Goal: Information Seeking & Learning: Check status

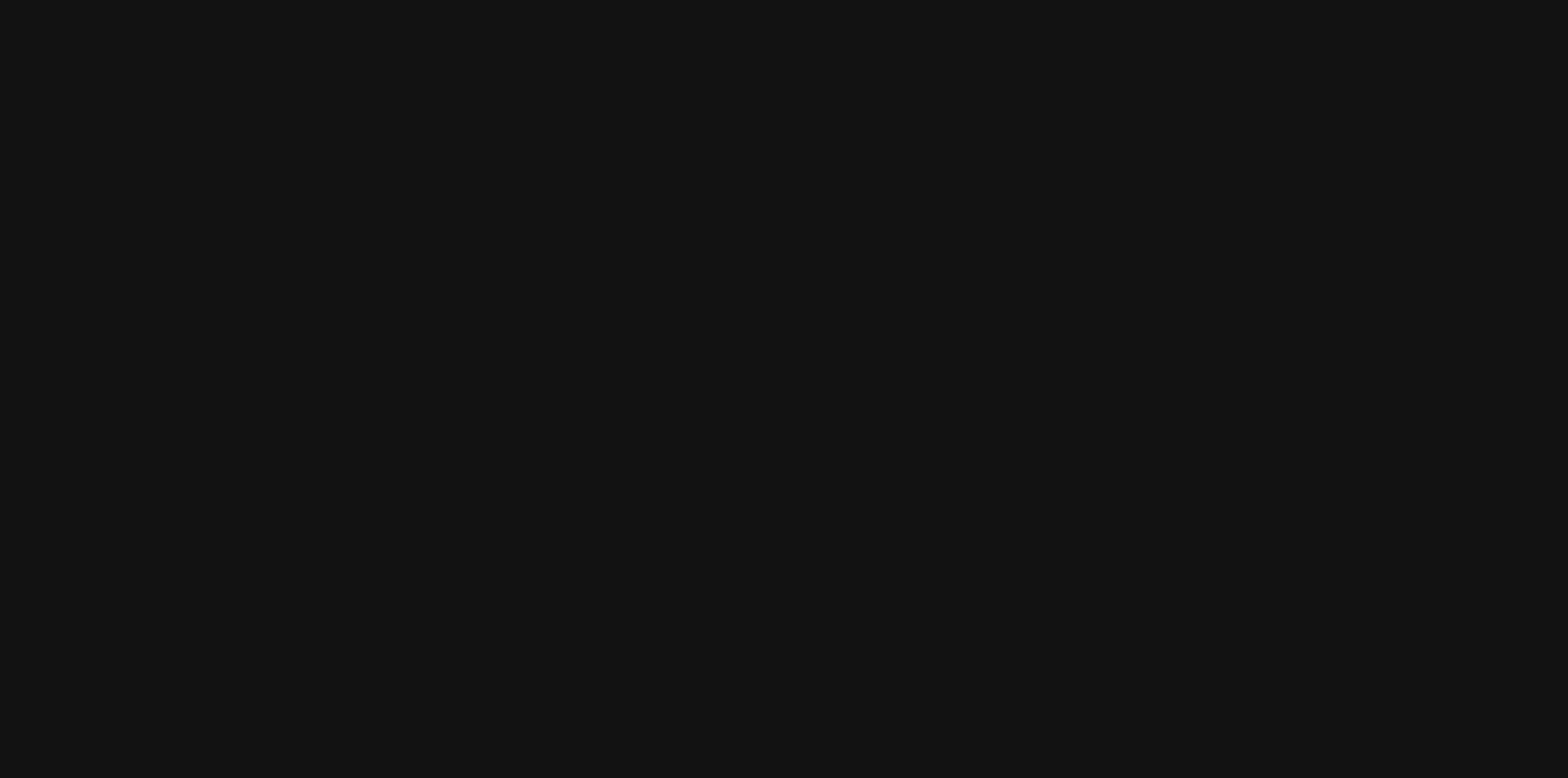
click at [284, 464] on body at bounding box center [784, 389] width 1568 height 778
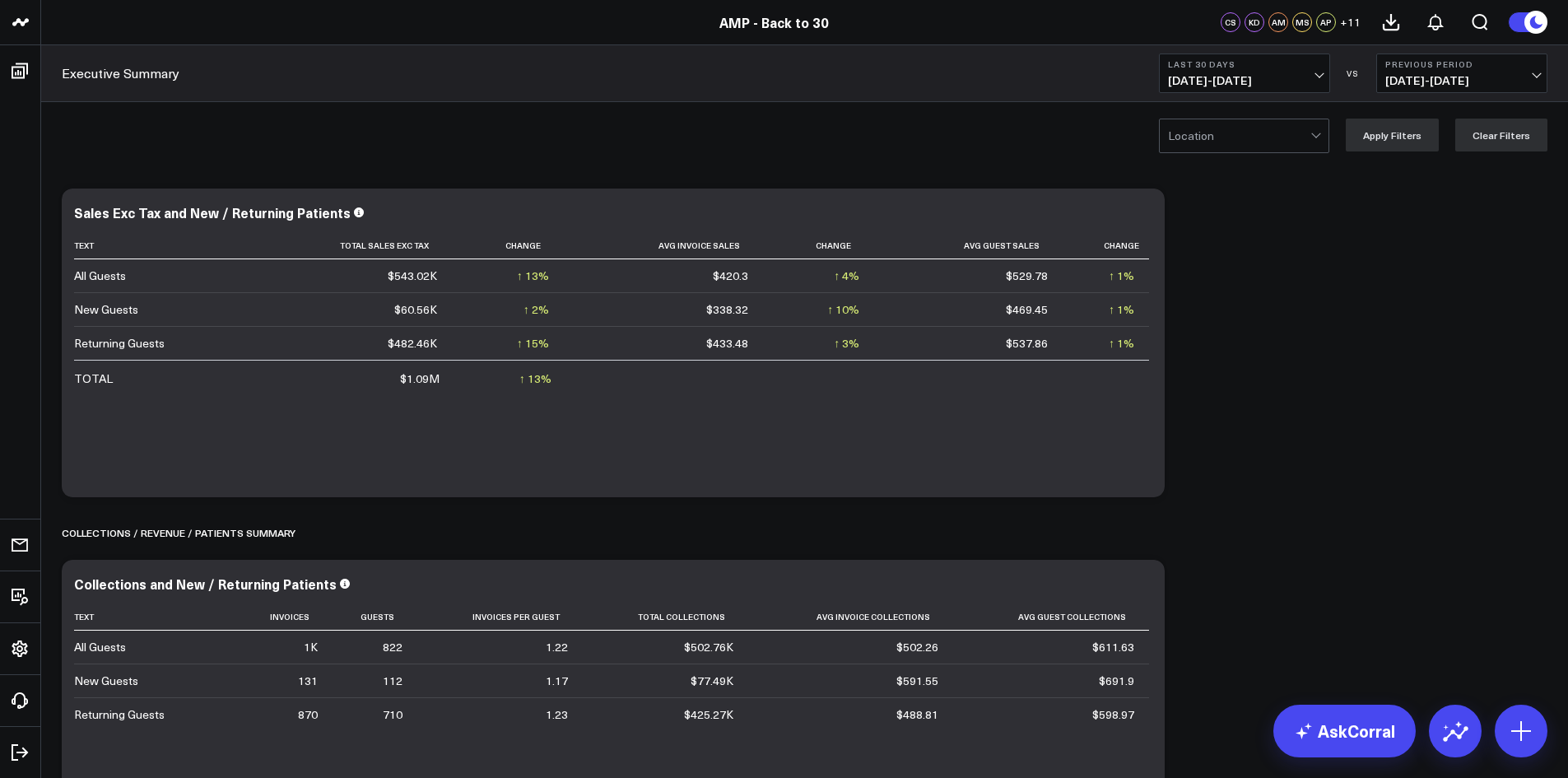
click at [1317, 74] on span "[DATE] - [DATE]" at bounding box center [1244, 81] width 153 height 14
click at [1207, 440] on link "MTD" at bounding box center [1244, 429] width 169 height 32
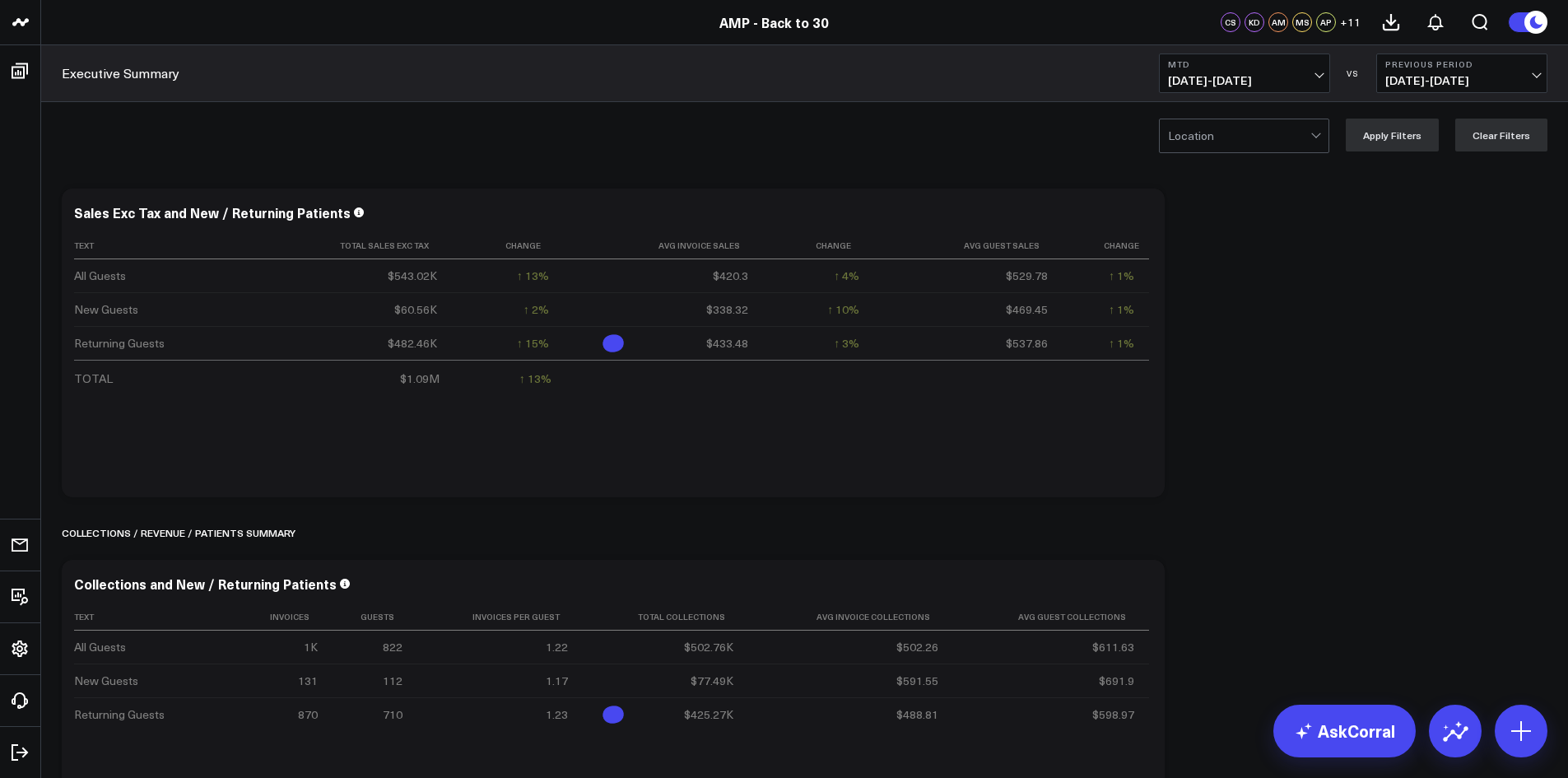
click at [1498, 79] on span "[DATE] - [DATE]" at bounding box center [1461, 81] width 153 height 14
click at [1436, 216] on link "No Comparison" at bounding box center [1461, 205] width 169 height 32
click at [1460, 59] on button "No Comparison" at bounding box center [1461, 73] width 171 height 40
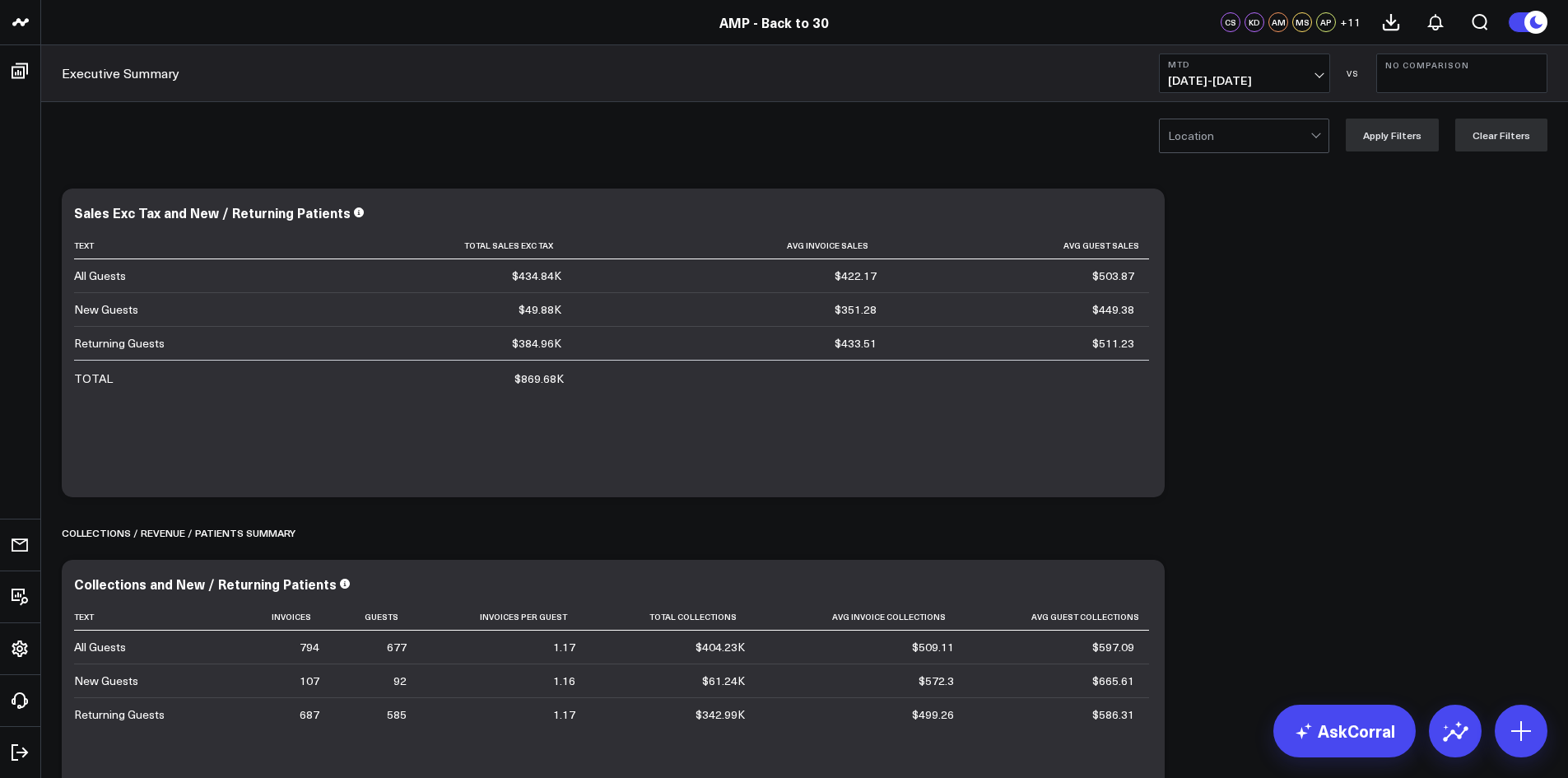
click at [1276, 146] on div at bounding box center [1238, 136] width 142 height 33
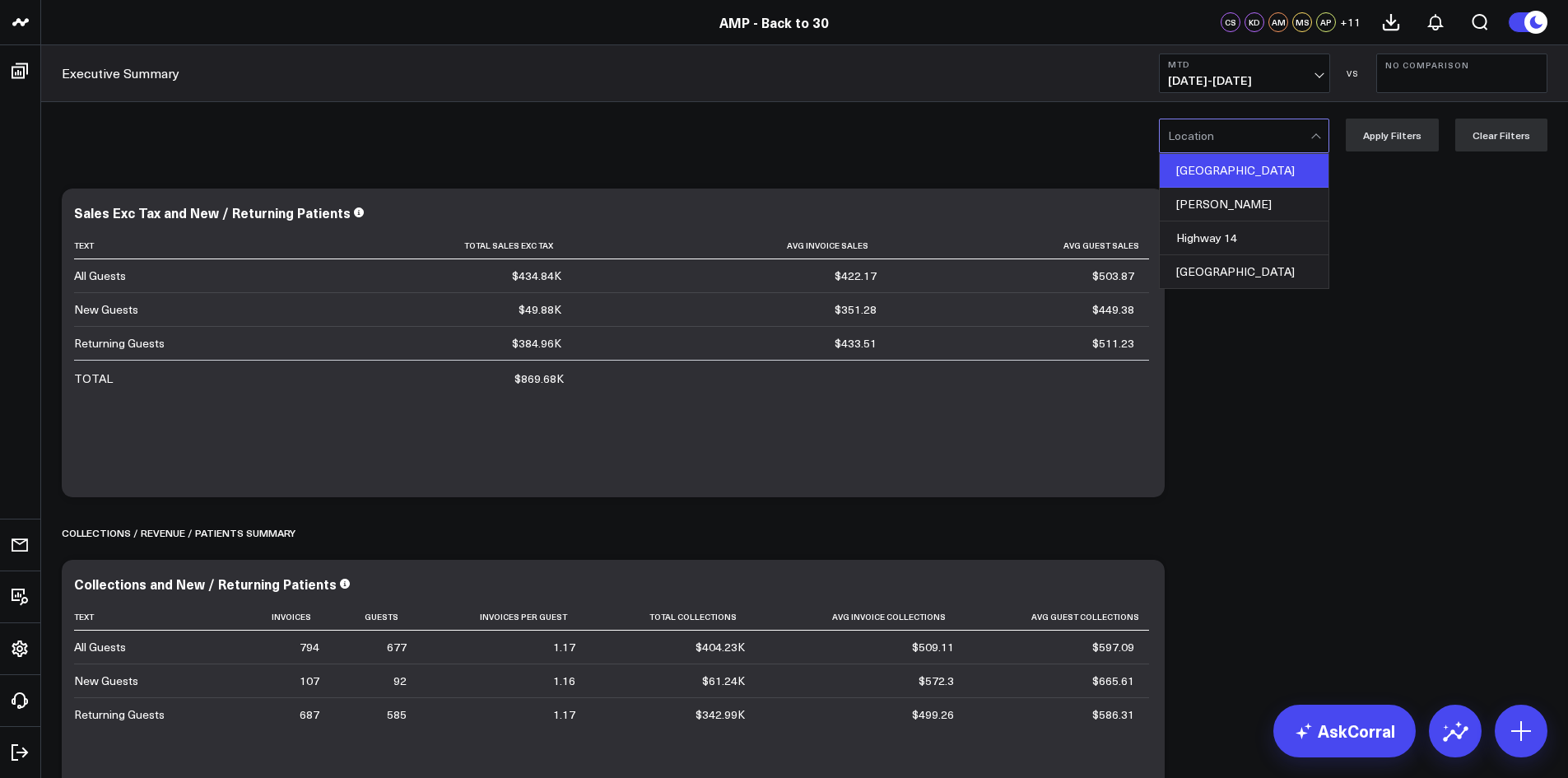
click at [1245, 174] on div "[GEOGRAPHIC_DATA]" at bounding box center [1244, 170] width 168 height 34
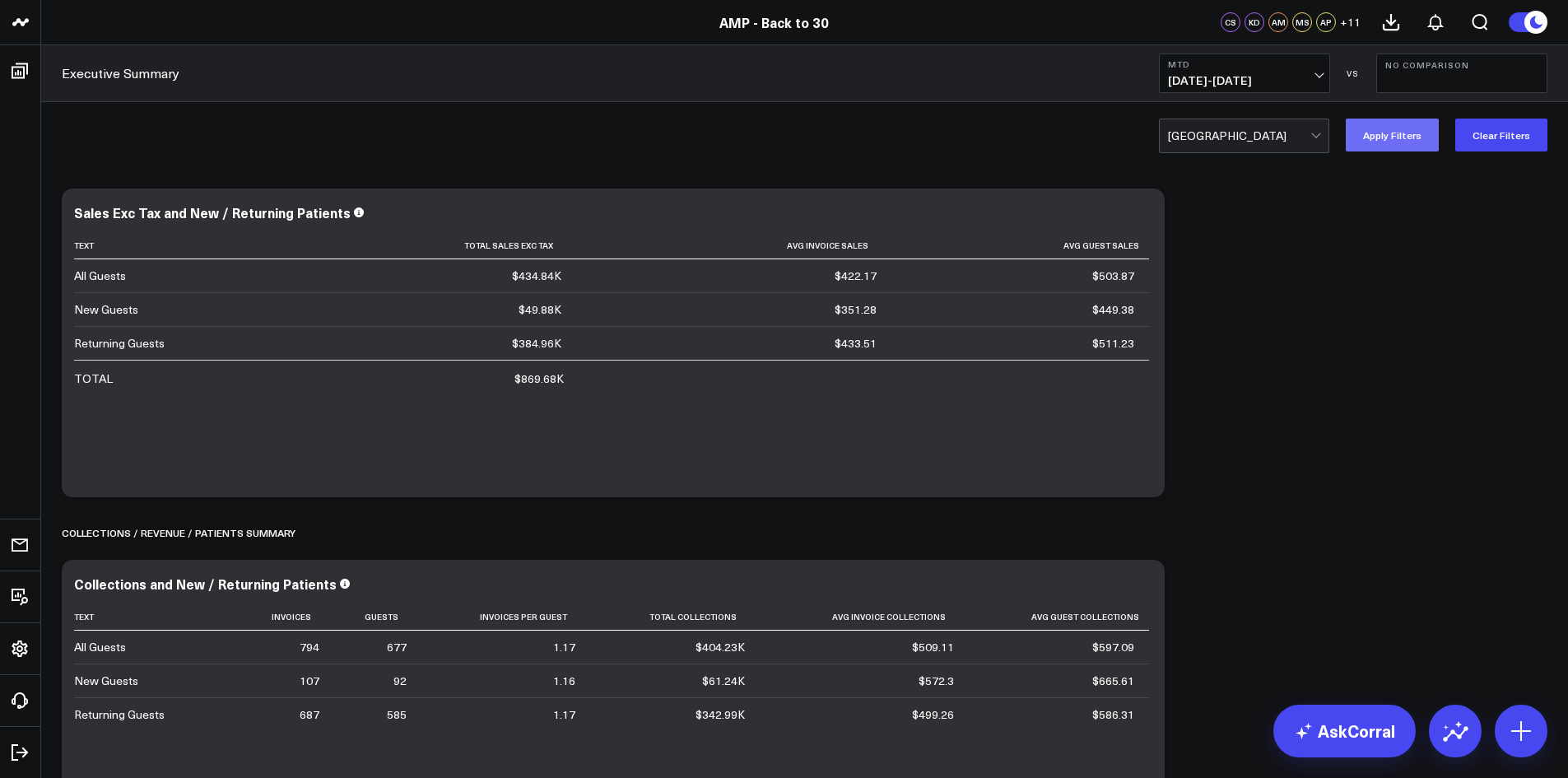
click at [1413, 141] on button "Apply Filters" at bounding box center [1391, 135] width 93 height 33
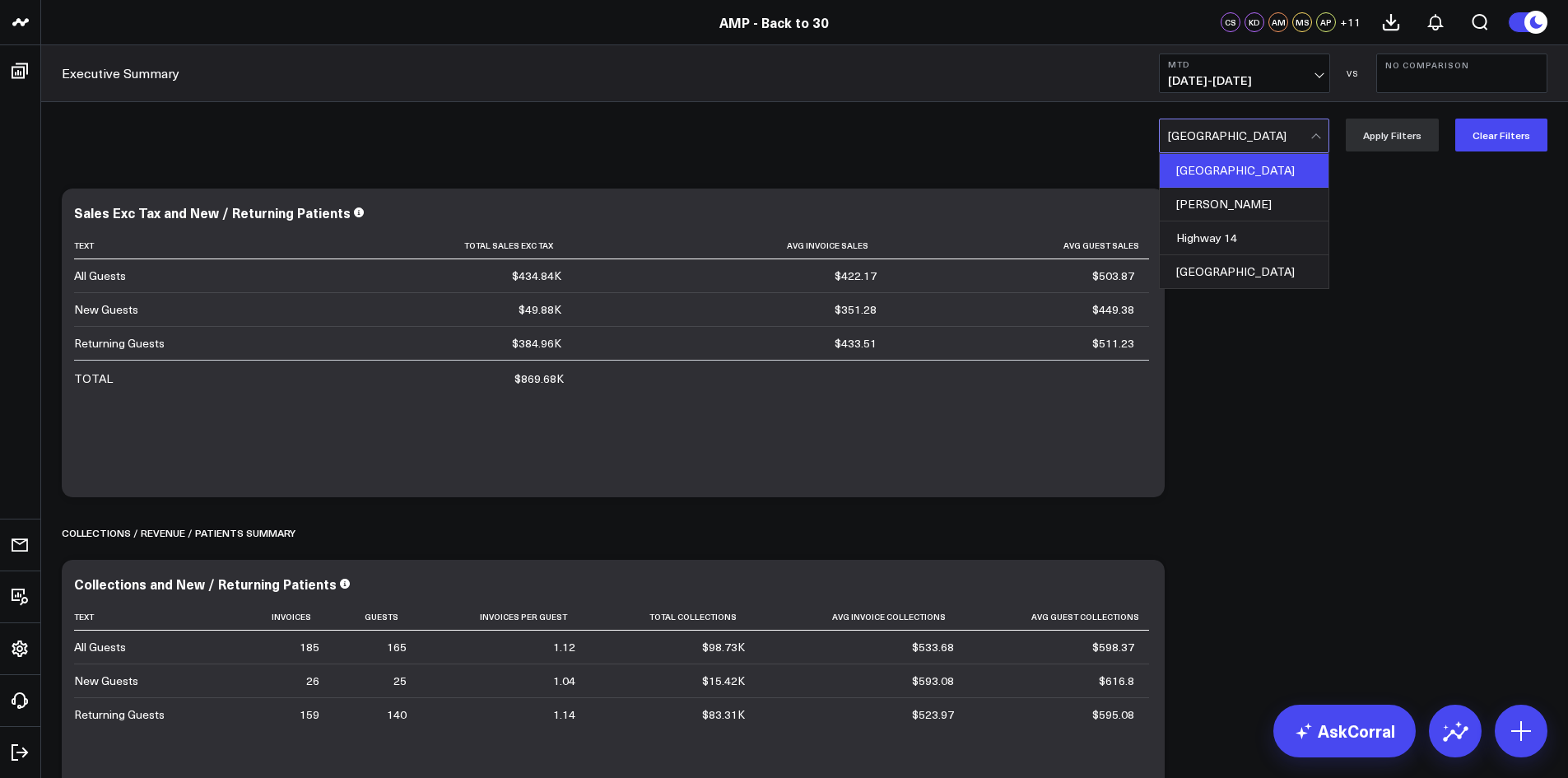
click at [1302, 122] on div at bounding box center [1238, 136] width 142 height 33
click at [1307, 218] on div "[PERSON_NAME]" at bounding box center [1244, 204] width 168 height 34
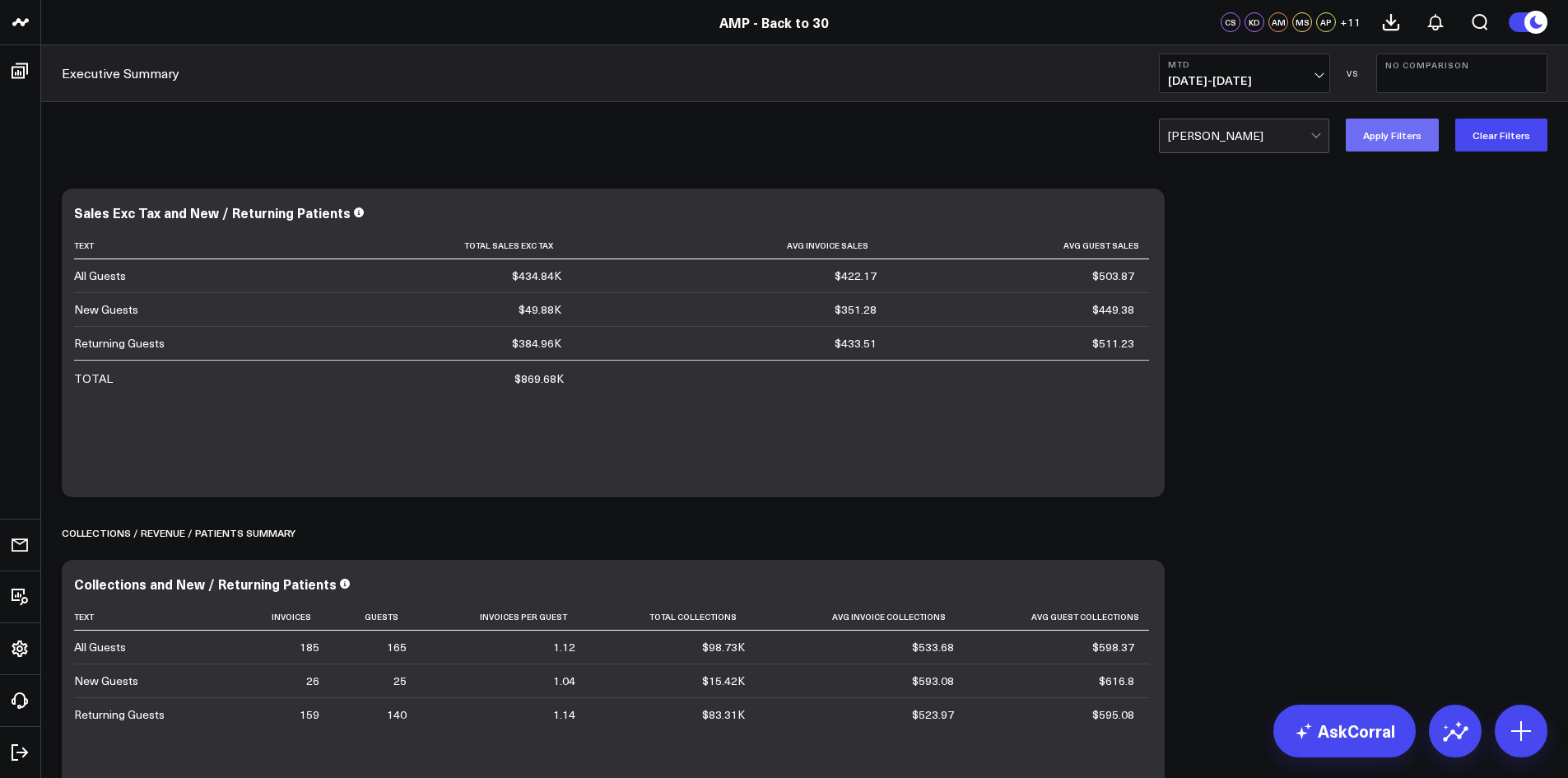
click at [1430, 137] on button "Apply Filters" at bounding box center [1391, 135] width 93 height 33
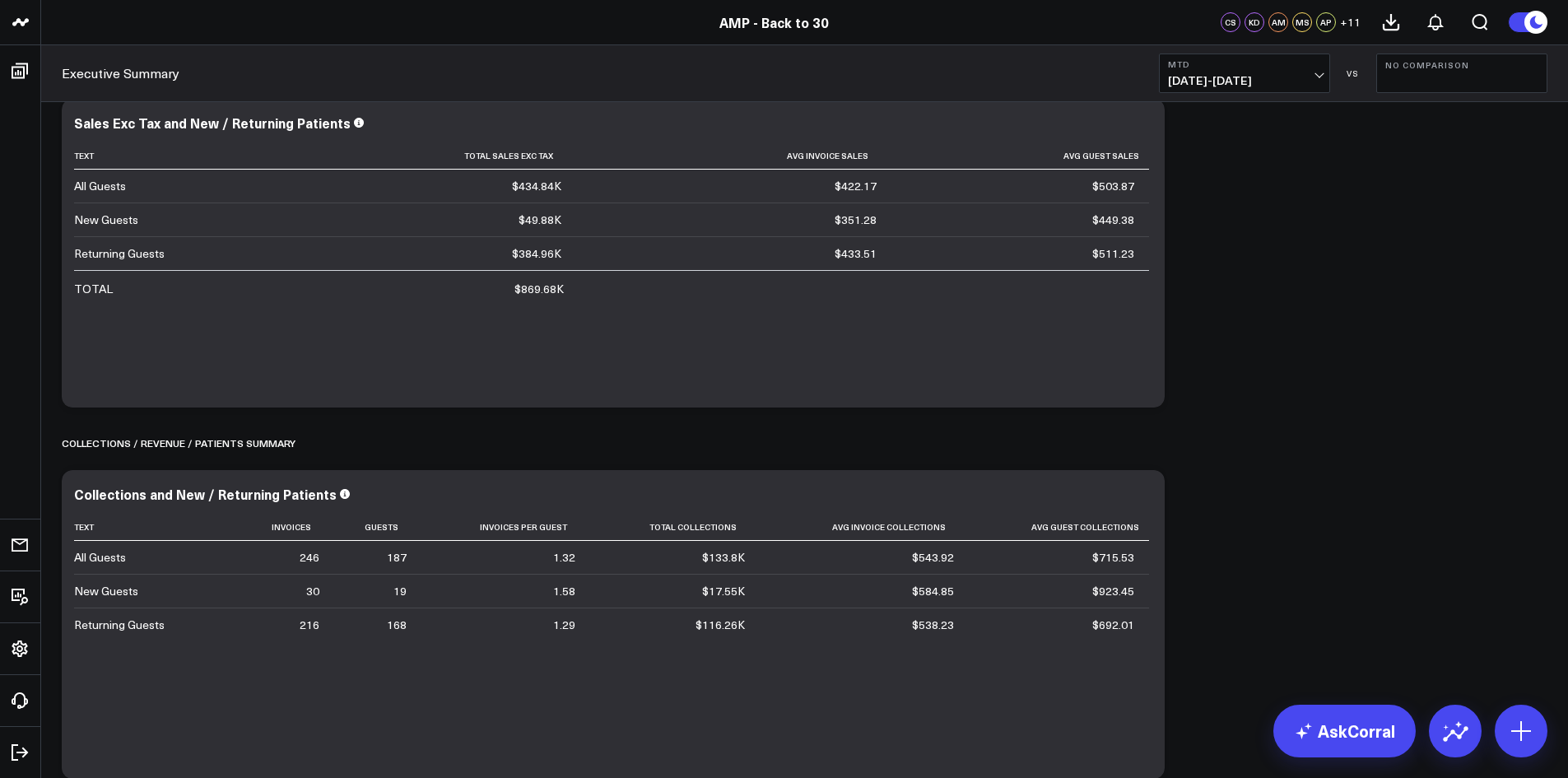
scroll to position [82, 0]
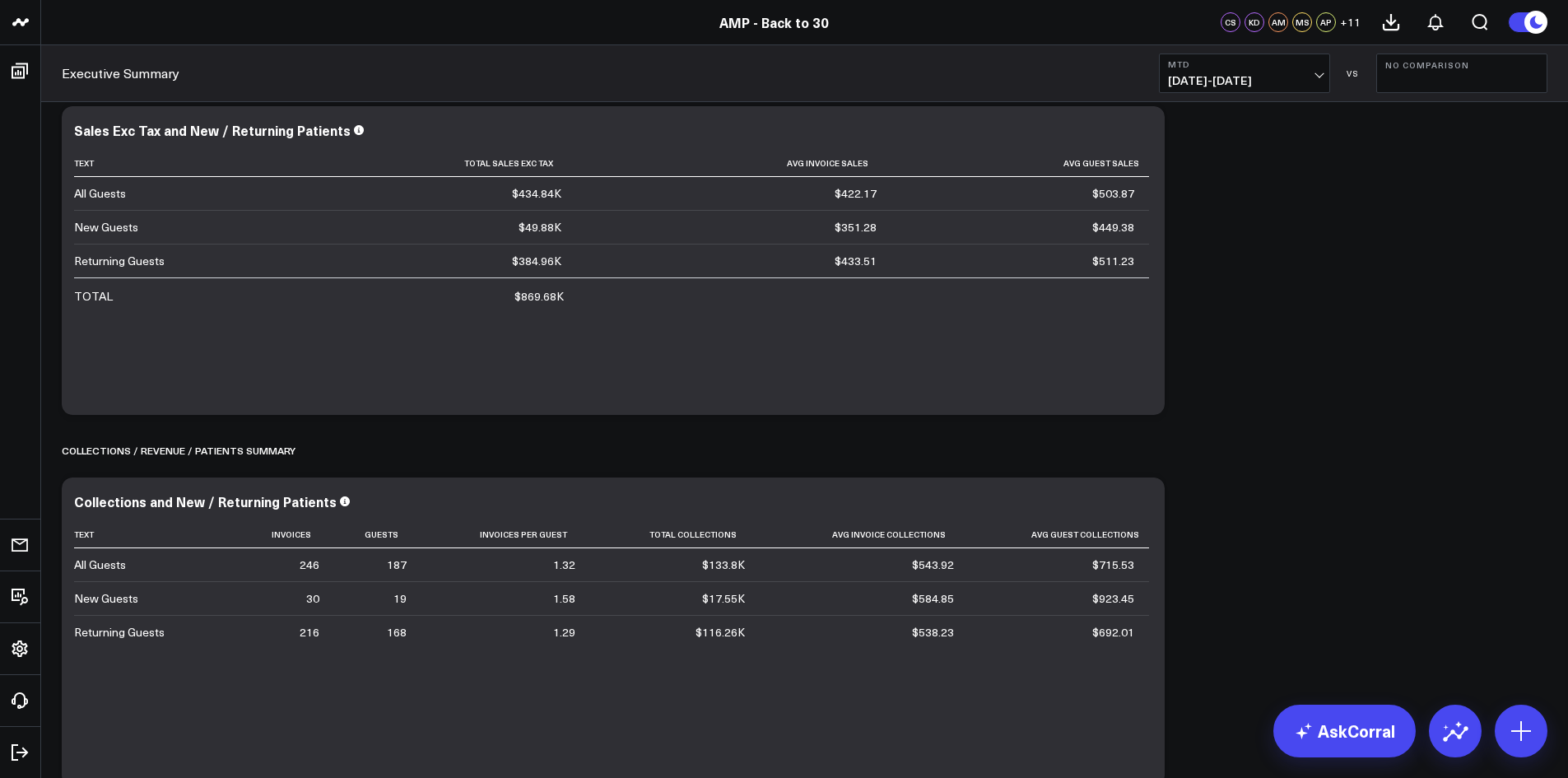
click at [1293, 85] on span "[DATE] - [DATE]" at bounding box center [1244, 81] width 153 height 14
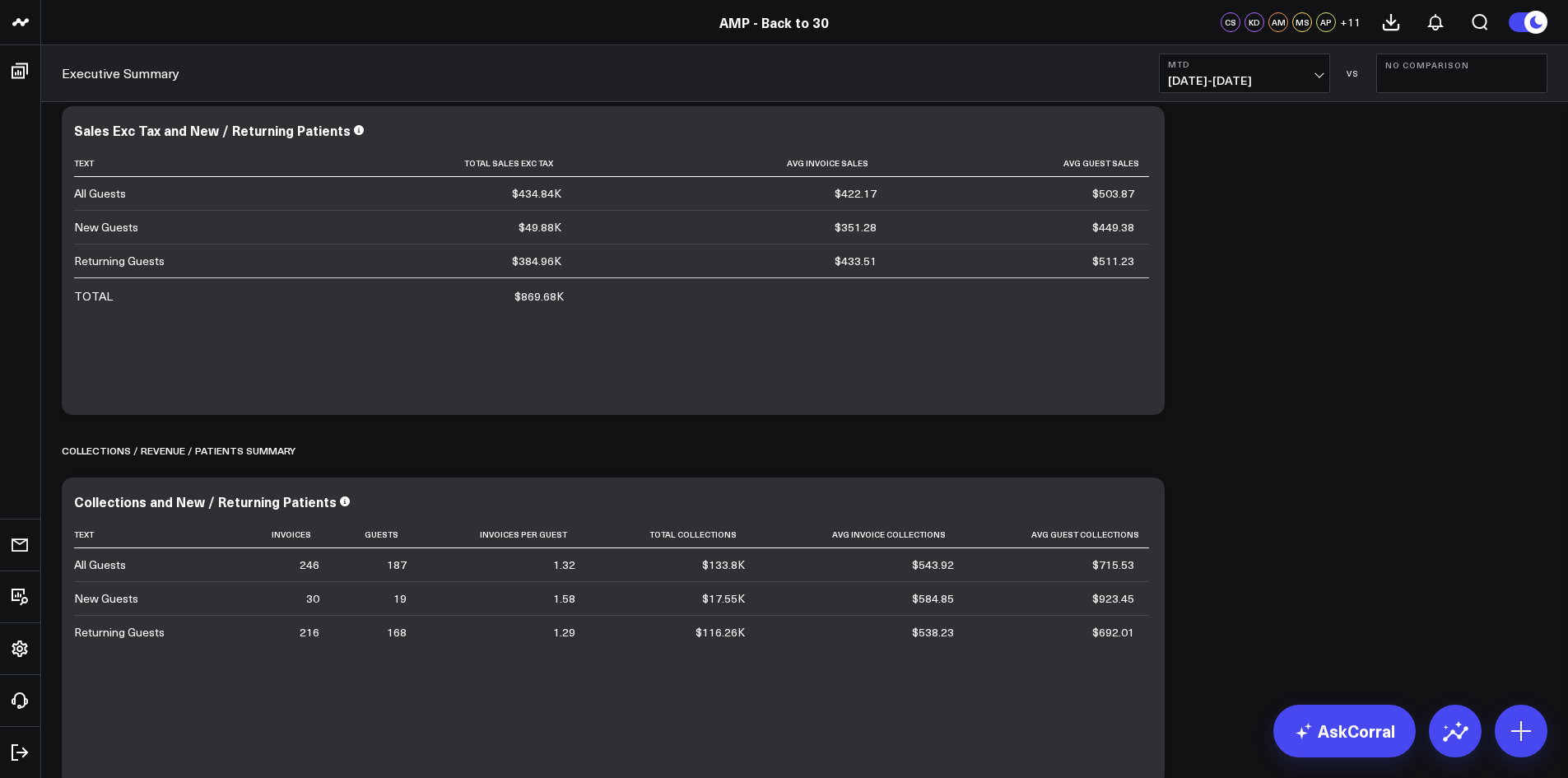
scroll to position [0, 0]
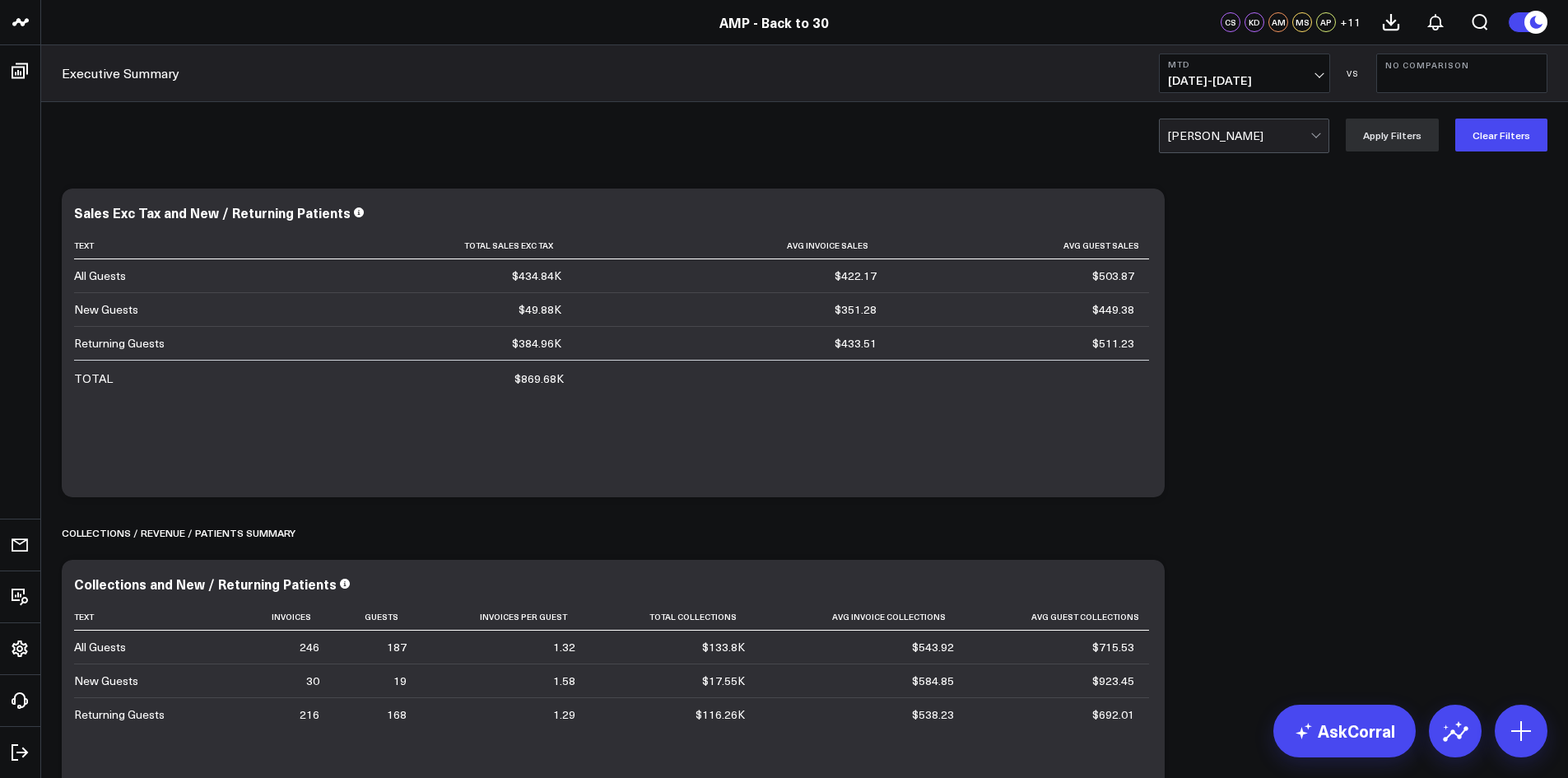
click at [1310, 139] on div at bounding box center [1238, 136] width 142 height 33
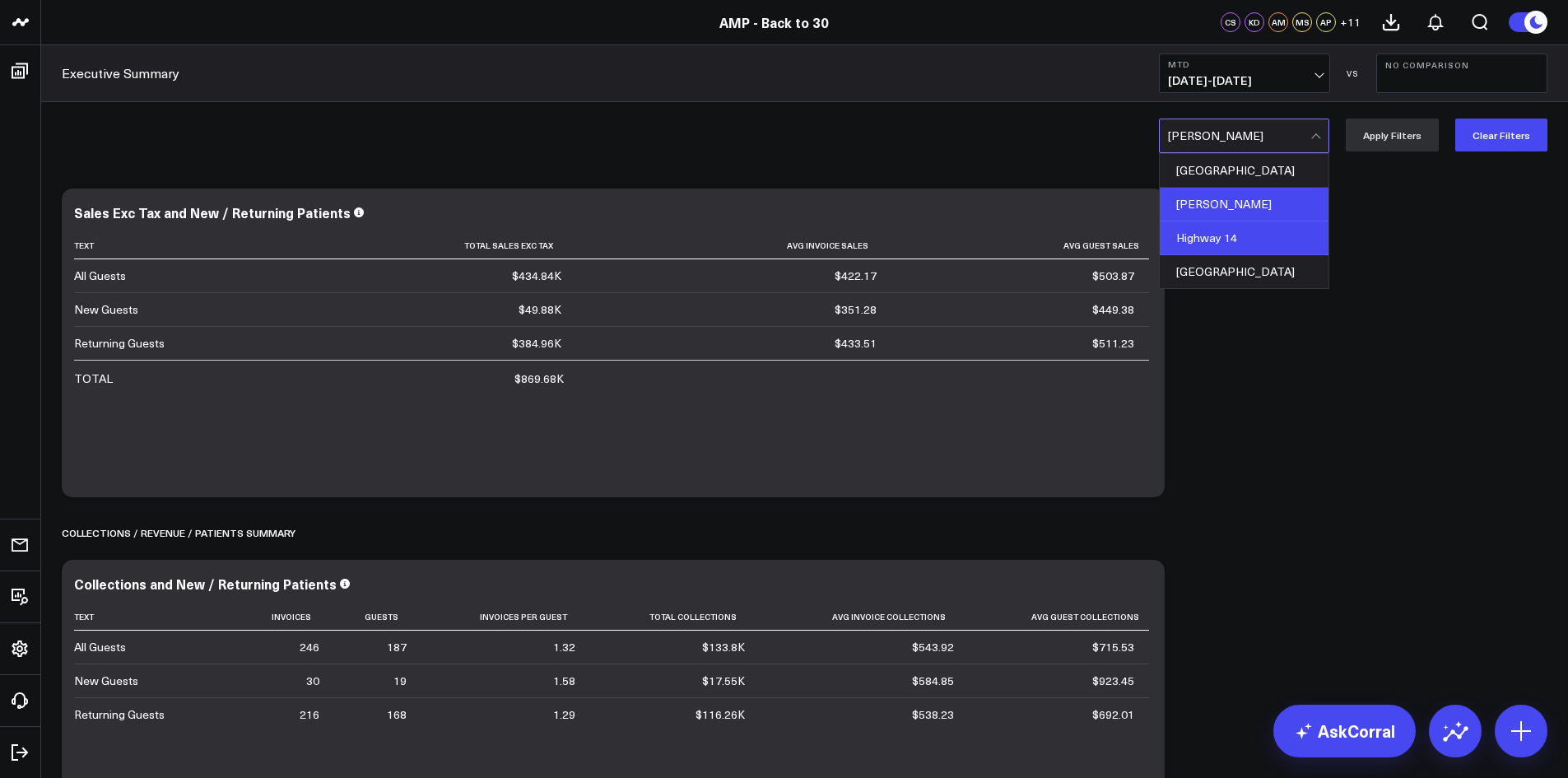
click at [1265, 235] on div "Highway 14" at bounding box center [1244, 237] width 168 height 34
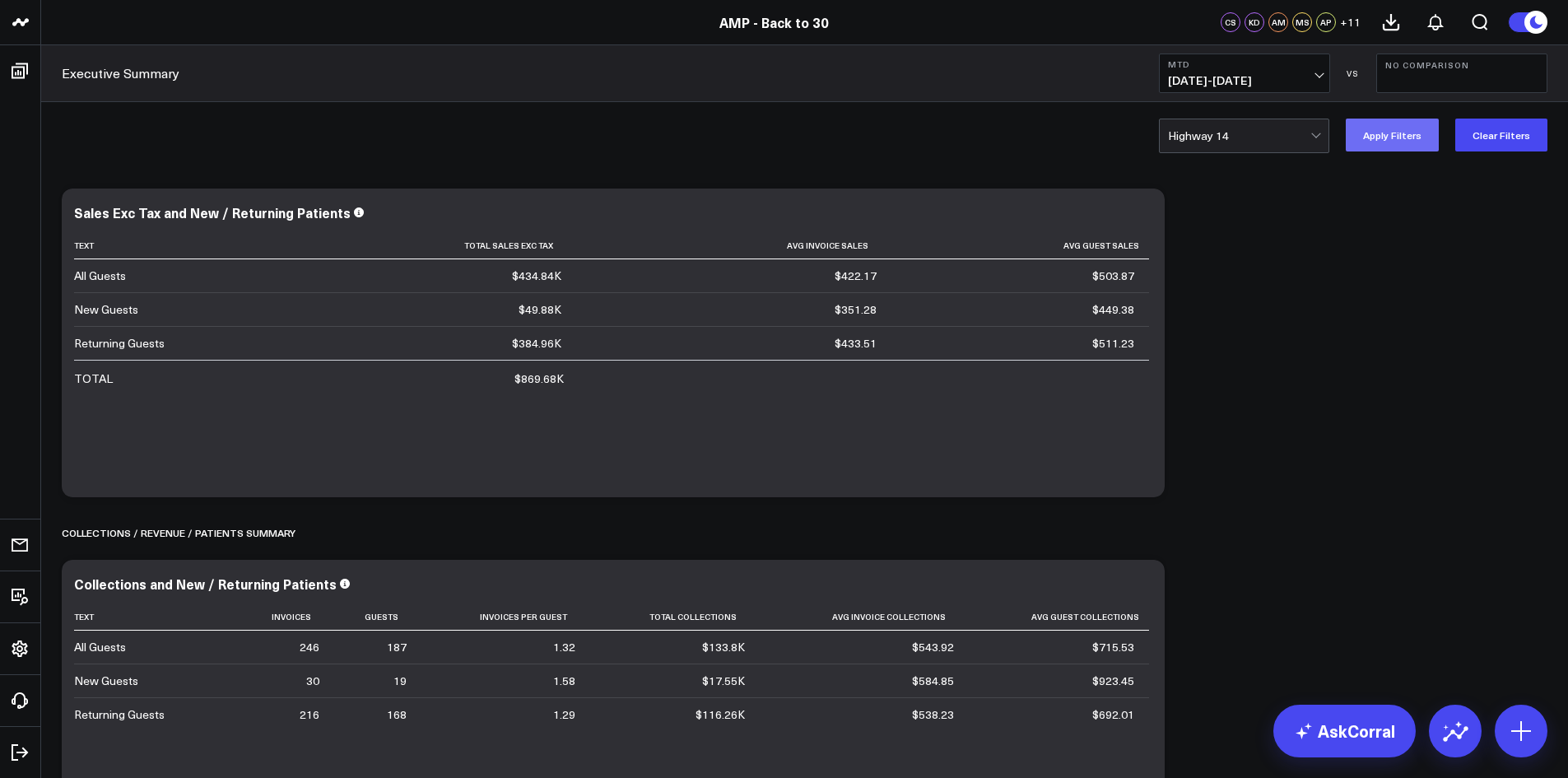
click at [1382, 144] on button "Apply Filters" at bounding box center [1391, 135] width 93 height 33
